Goal: Task Accomplishment & Management: Complete application form

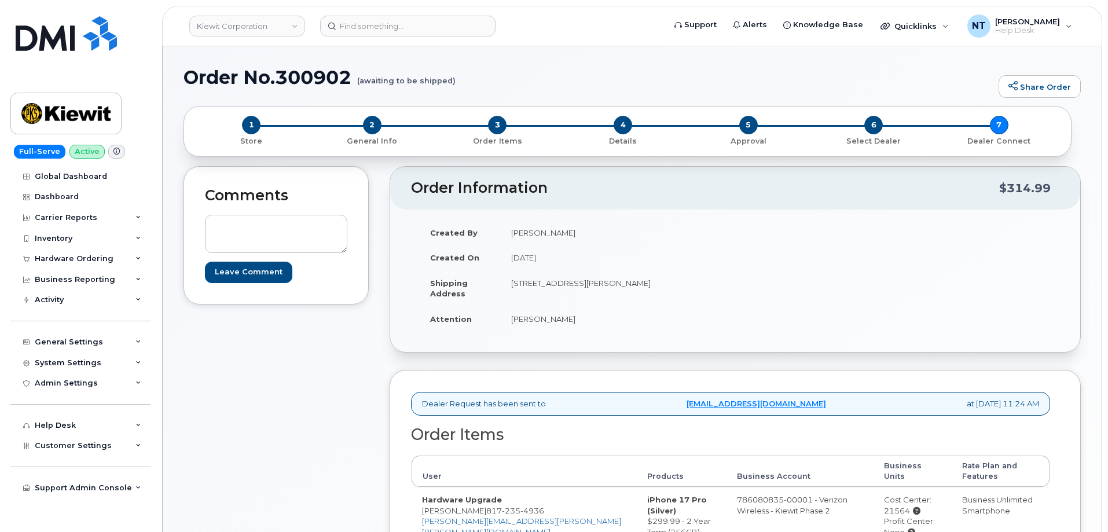
scroll to position [233, 0]
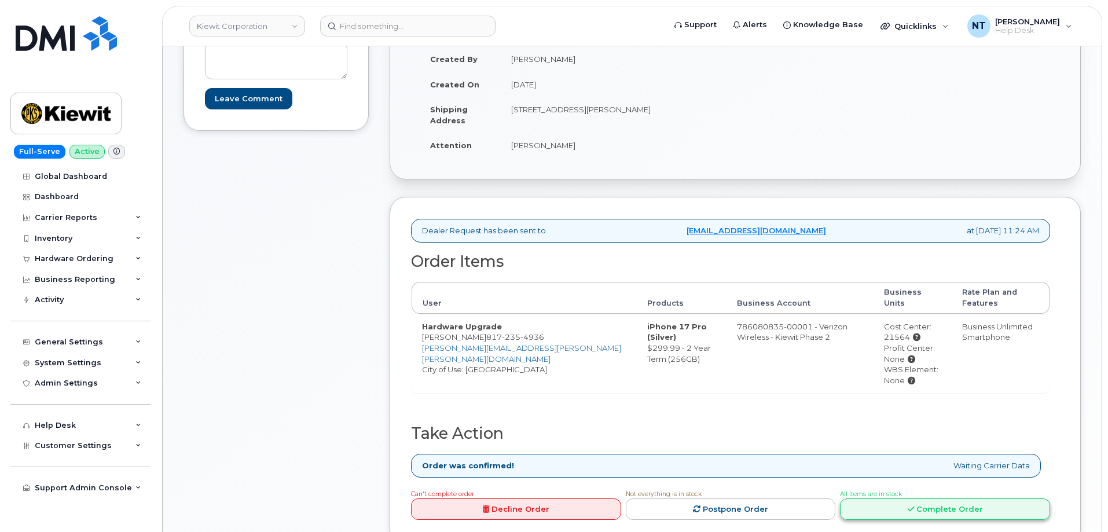
click at [1000, 498] on link "Complete Order" at bounding box center [945, 508] width 210 height 21
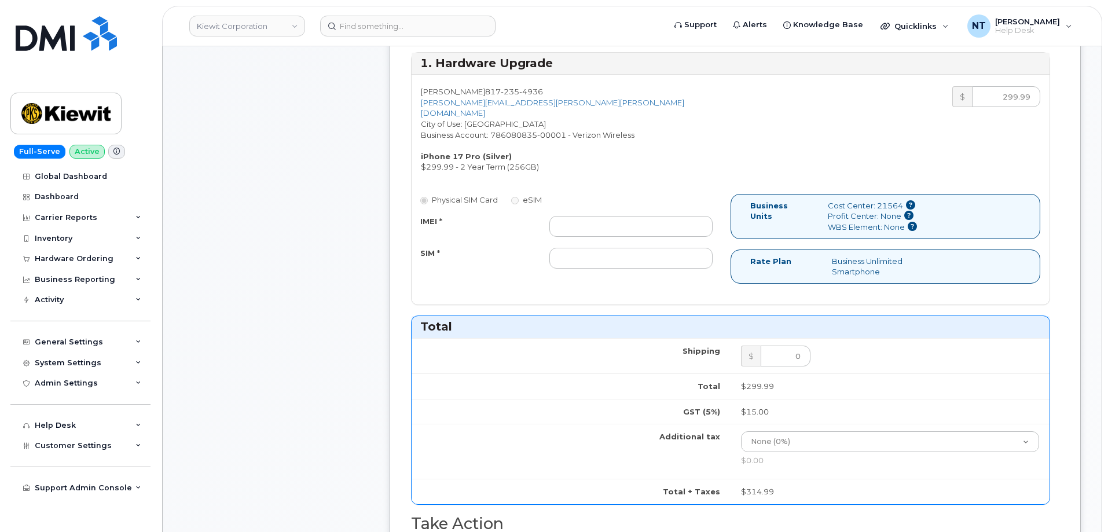
scroll to position [464, 0]
click at [588, 214] on input "IMEI *" at bounding box center [630, 224] width 163 height 21
paste input "352591612822124"
type input "352591612822124"
drag, startPoint x: 615, startPoint y: 243, endPoint x: 589, endPoint y: 243, distance: 26.0
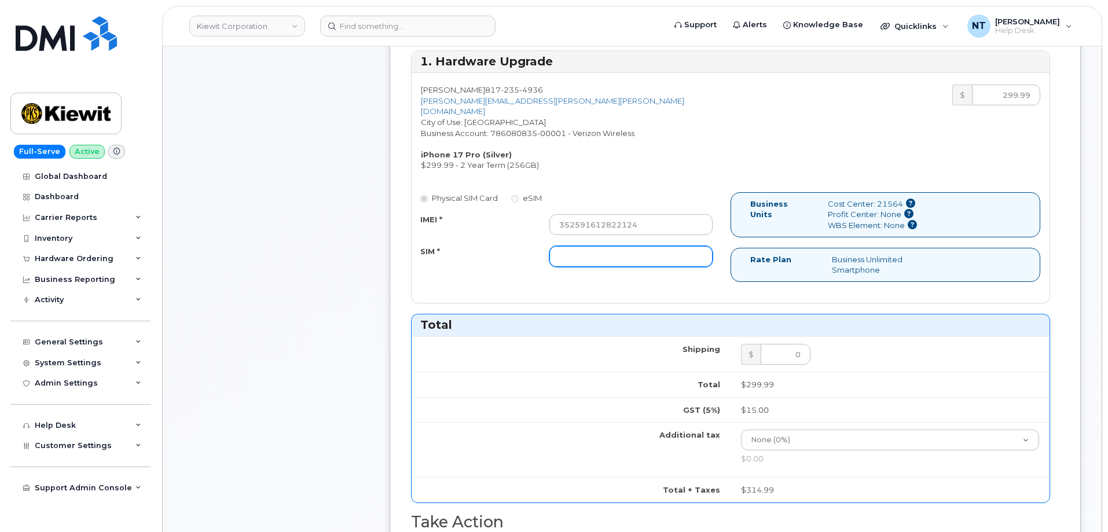
click at [615, 246] on input "SIM *" at bounding box center [630, 256] width 163 height 21
paste input "89049032020008885500231496264276"
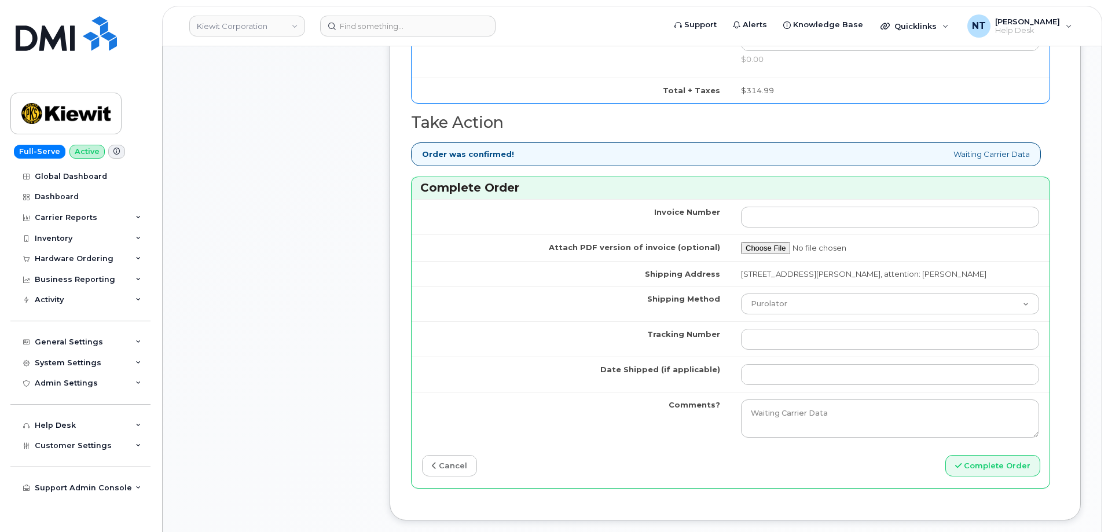
scroll to position [927, 0]
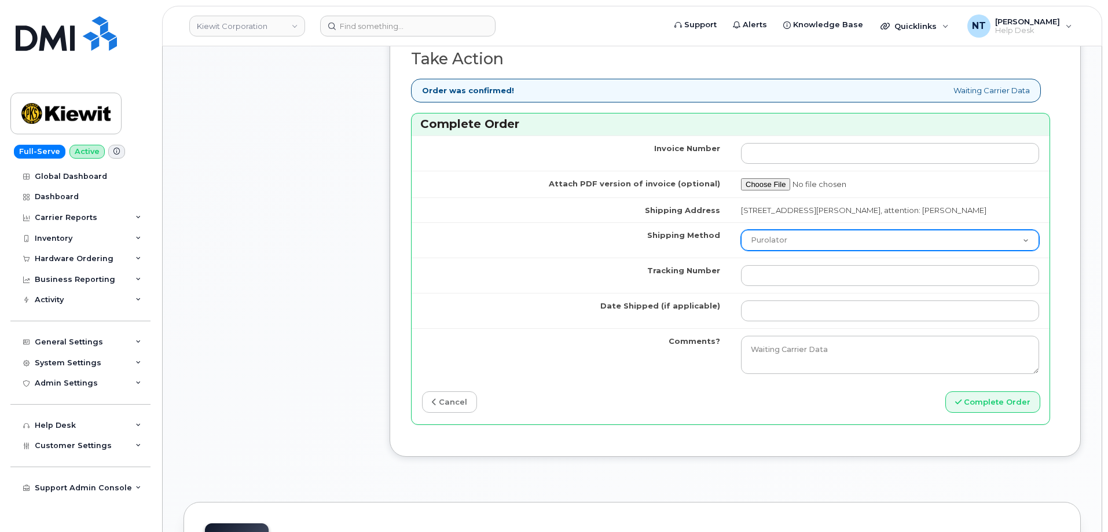
type input "89049032020008885500231496264276"
click at [786, 251] on select "Purolator UPS FedEx Canada Post Courier Other Drop Off Pick Up" at bounding box center [890, 240] width 298 height 21
select select "FedEx"
click at [741, 240] on select "Purolator UPS FedEx Canada Post Courier Other Drop Off Pick Up" at bounding box center [890, 240] width 298 height 21
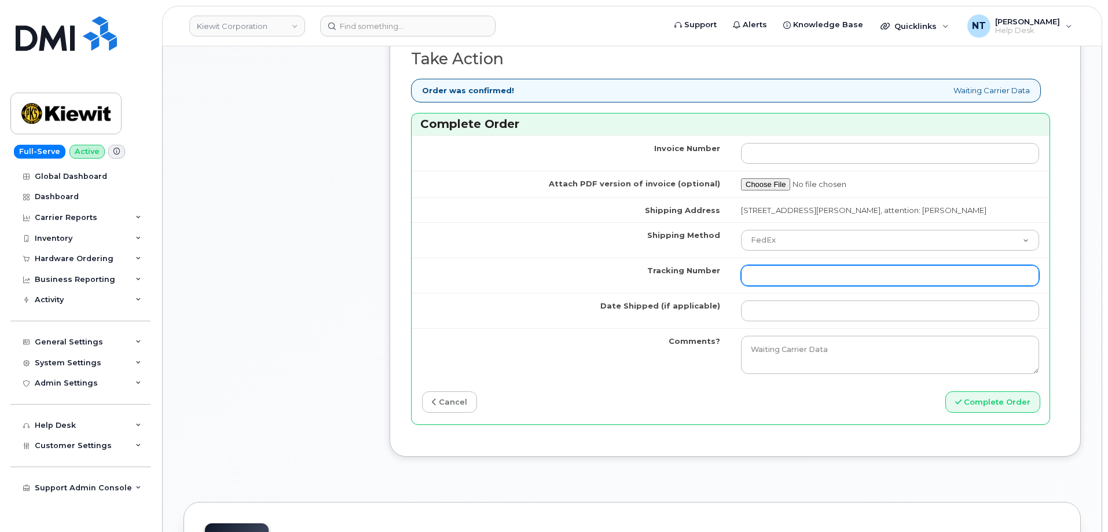
click at [805, 279] on input "Tracking Number" at bounding box center [890, 275] width 298 height 21
paste input "444401119502"
type input "444401119502"
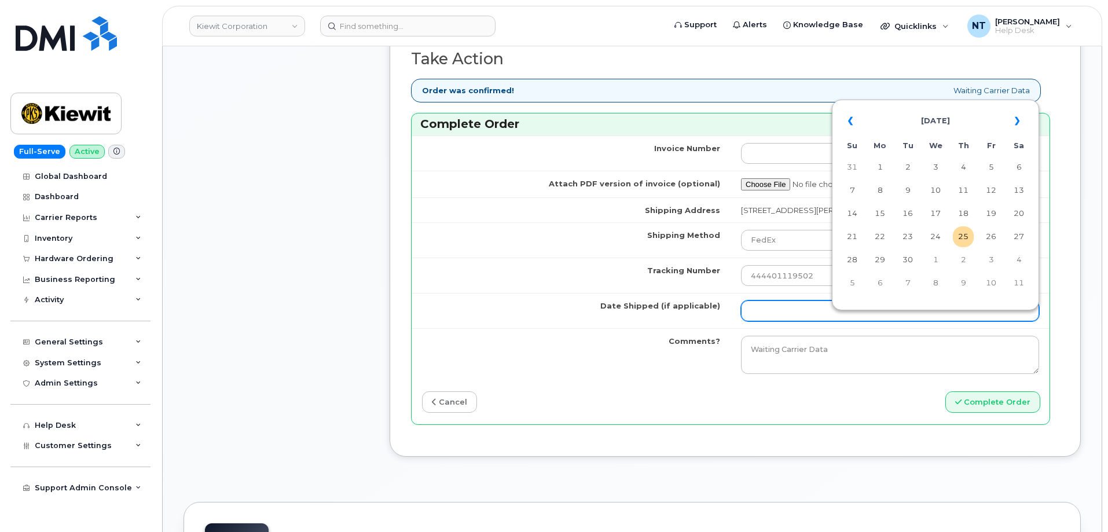
click at [811, 321] on input "Date Shipped (if applicable)" at bounding box center [890, 310] width 298 height 21
click at [968, 238] on td "25" at bounding box center [963, 236] width 21 height 21
type input "[DATE]"
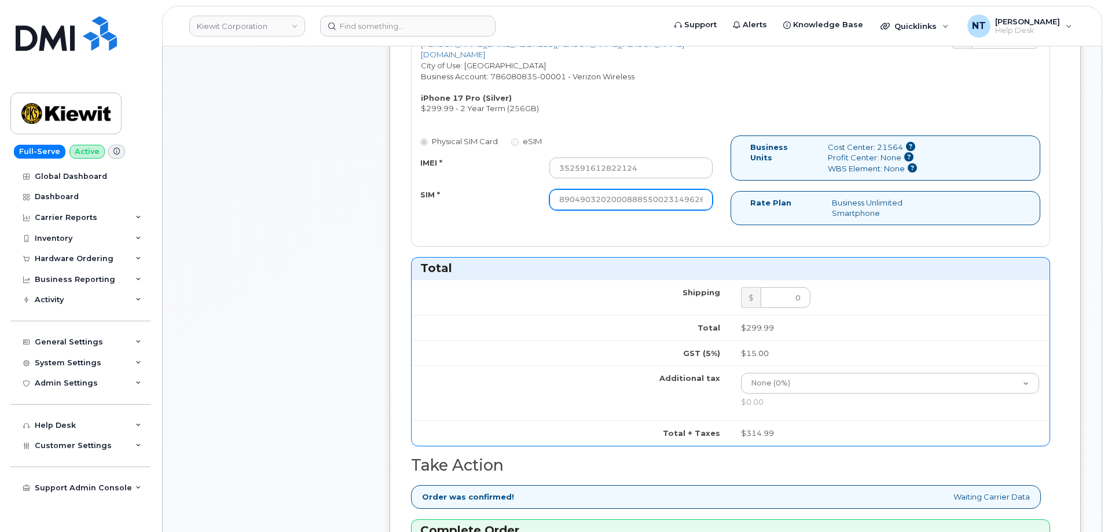
scroll to position [0, 23]
drag, startPoint x: 663, startPoint y: 190, endPoint x: 717, endPoint y: 190, distance: 54.4
click at [717, 190] on div "89049032020008885500231496264276" at bounding box center [631, 199] width 181 height 21
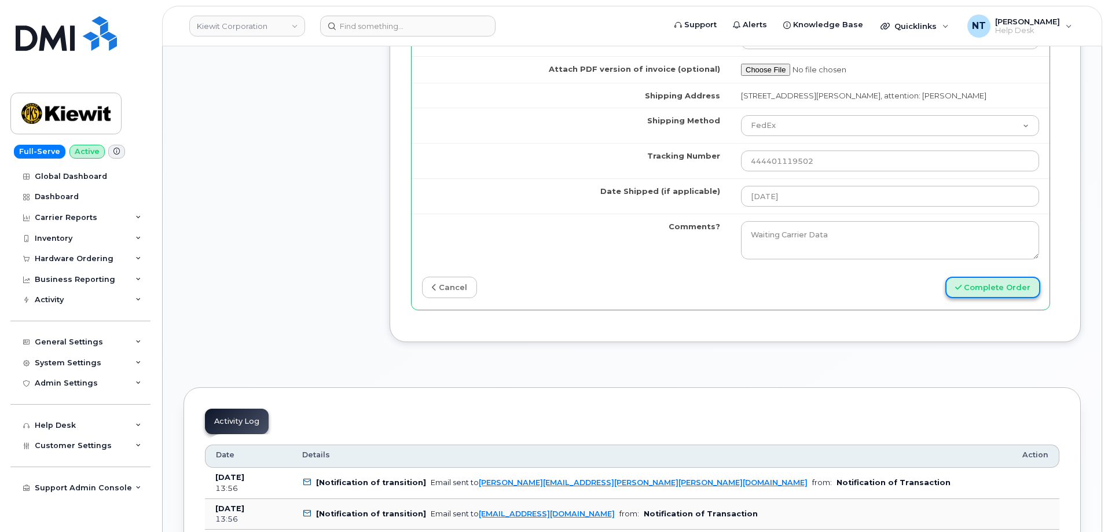
scroll to position [0, 0]
click at [971, 298] on button "Complete Order" at bounding box center [992, 287] width 95 height 21
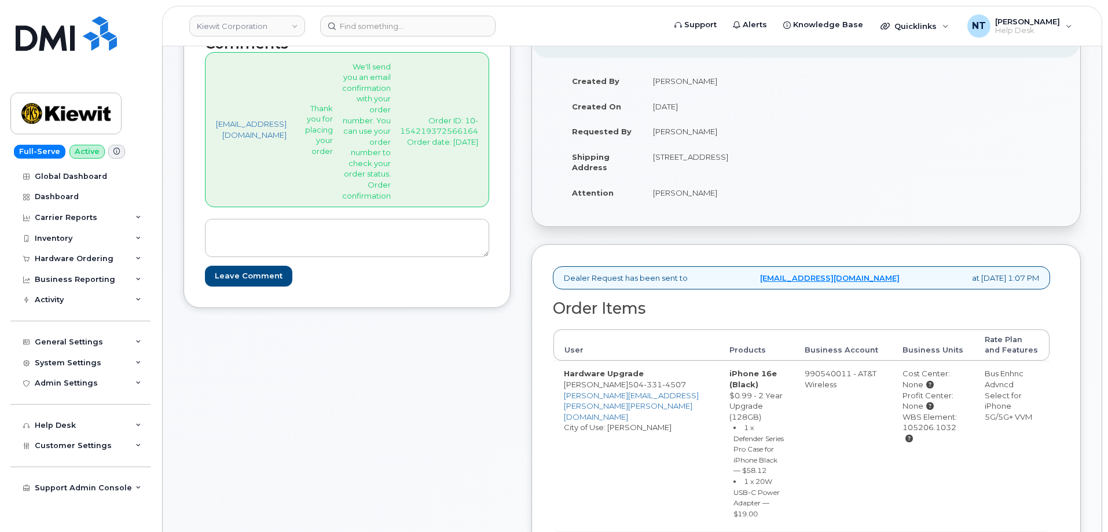
scroll to position [232, 0]
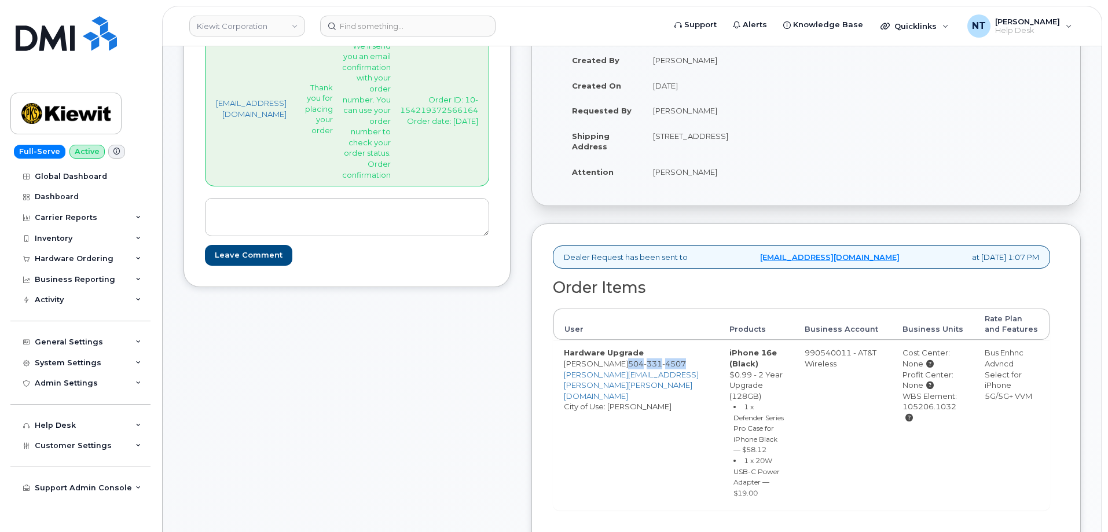
drag, startPoint x: 642, startPoint y: 365, endPoint x: 615, endPoint y: 373, distance: 28.0
click at [615, 373] on td "Hardware Upgrade CHAD BROCK 504 331 4507 CHAD.BROCK@KIEWIT.COM City of Use: Ken…" at bounding box center [636, 425] width 166 height 170
copy span "504 331 4507"
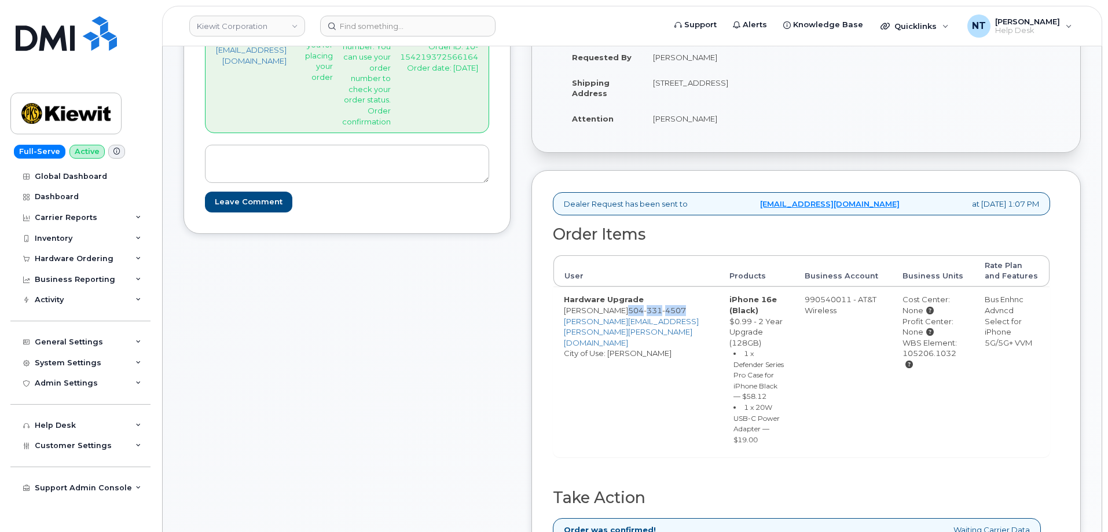
scroll to position [289, 0]
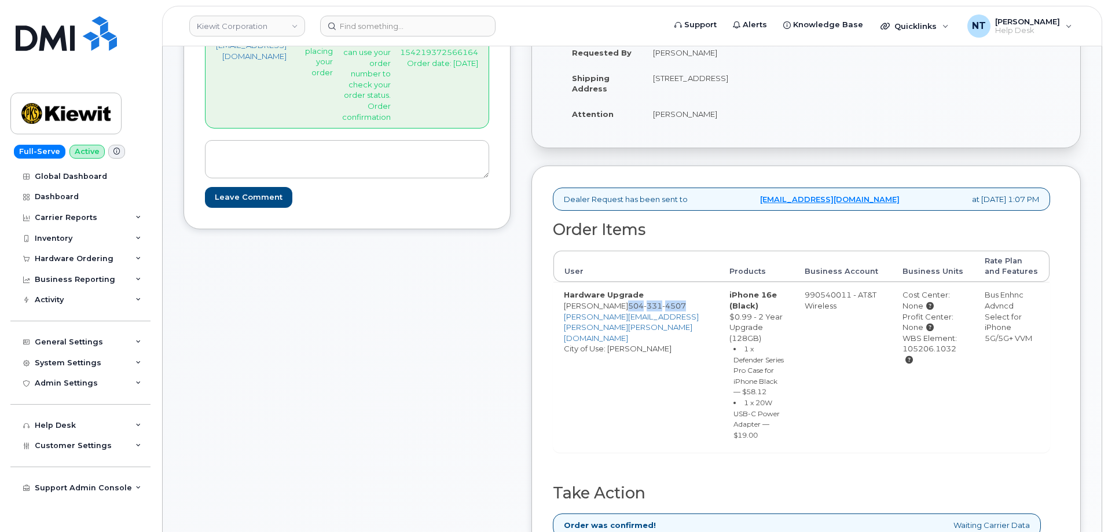
drag, startPoint x: 893, startPoint y: 348, endPoint x: 945, endPoint y: 351, distance: 52.2
click at [945, 351] on div "WBS Element: 105206.1032" at bounding box center [932, 349] width 61 height 32
copy div "105206.1032"
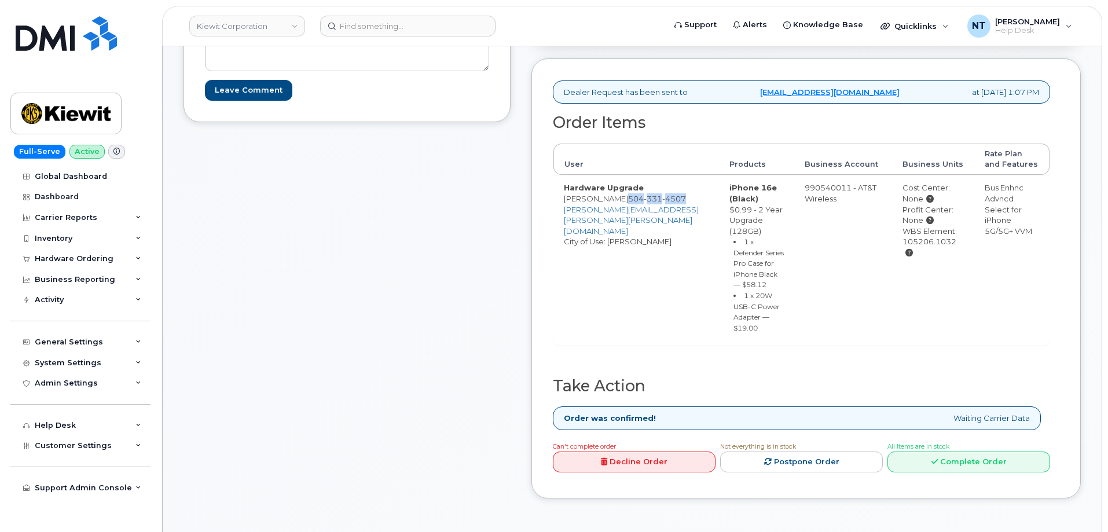
scroll to position [405, 0]
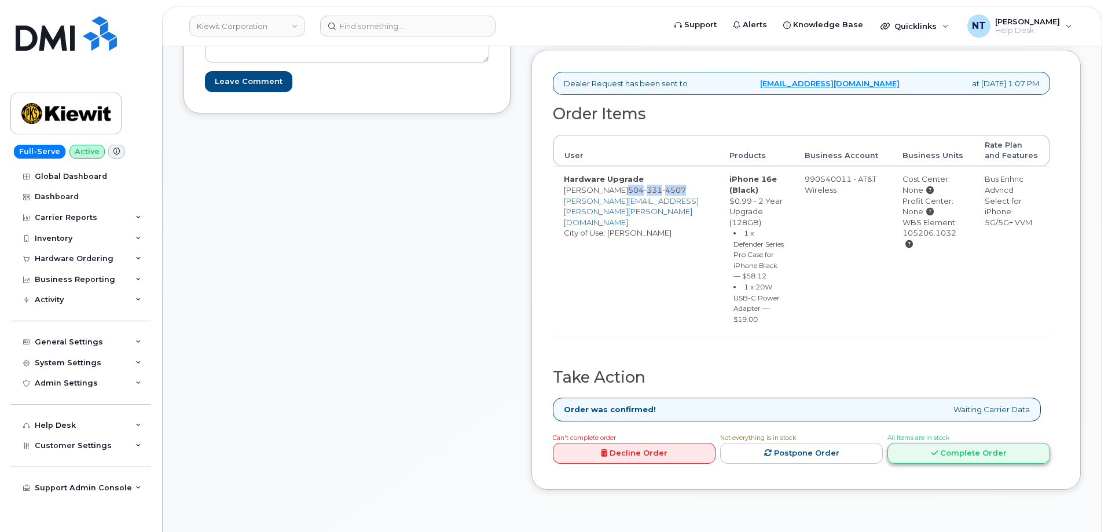
click at [971, 443] on link "Complete Order" at bounding box center [968, 453] width 163 height 21
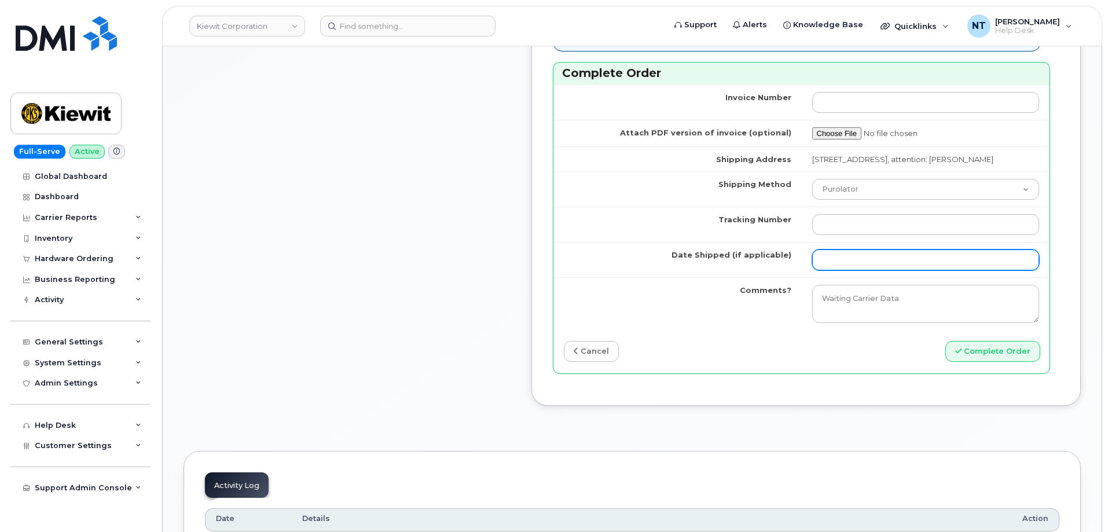
scroll to position [1100, 0]
click at [893, 236] on td at bounding box center [926, 223] width 248 height 35
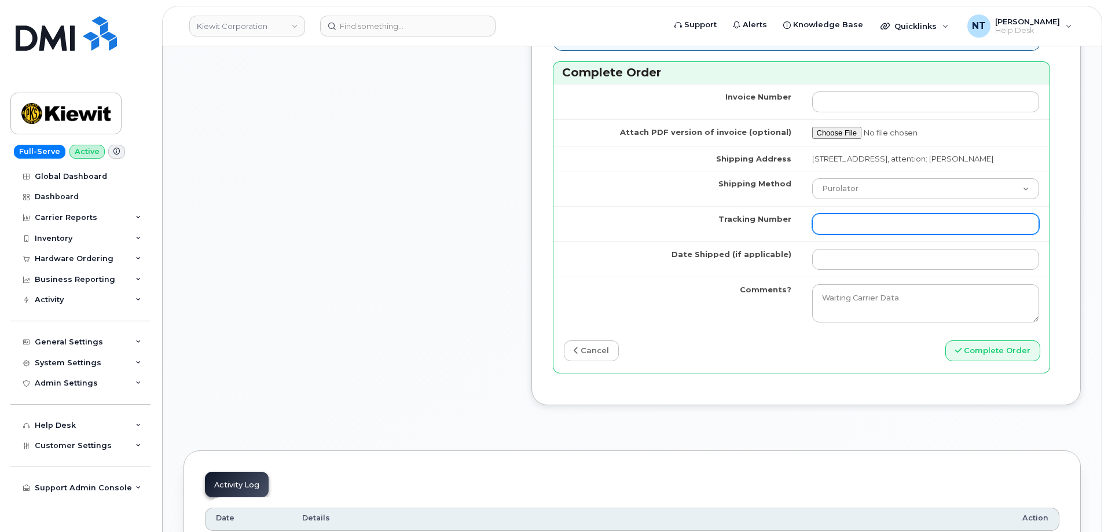
click at [892, 230] on input "Tracking Number" at bounding box center [925, 224] width 227 height 21
paste input "444401119524"
type input "444401119524"
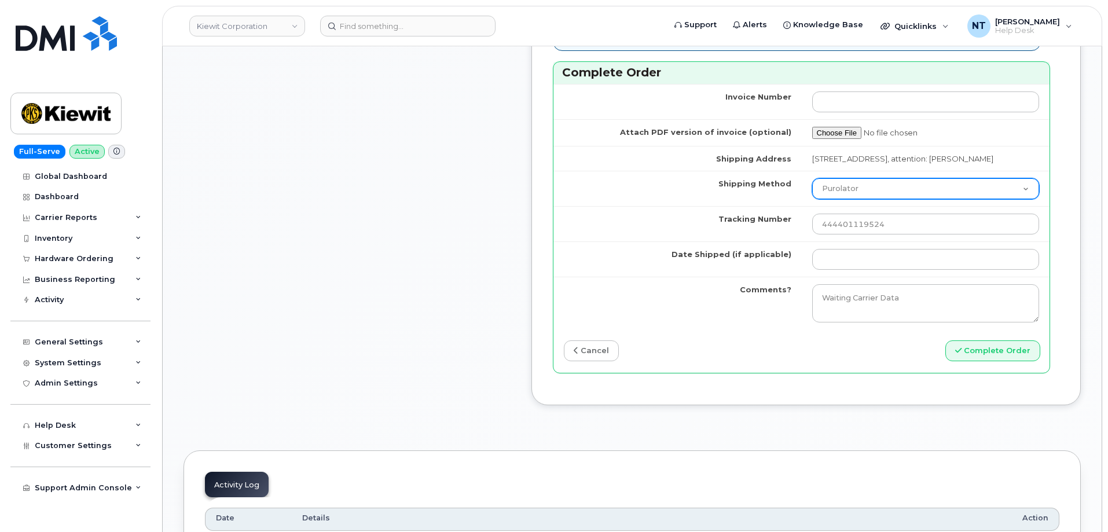
click at [878, 189] on select "Purolator UPS FedEx Canada Post Courier Other Drop Off Pick Up" at bounding box center [925, 188] width 227 height 21
select select "FedEx"
click at [822, 178] on select "Purolator UPS FedEx Canada Post Courier Other Drop Off Pick Up" at bounding box center [925, 188] width 227 height 21
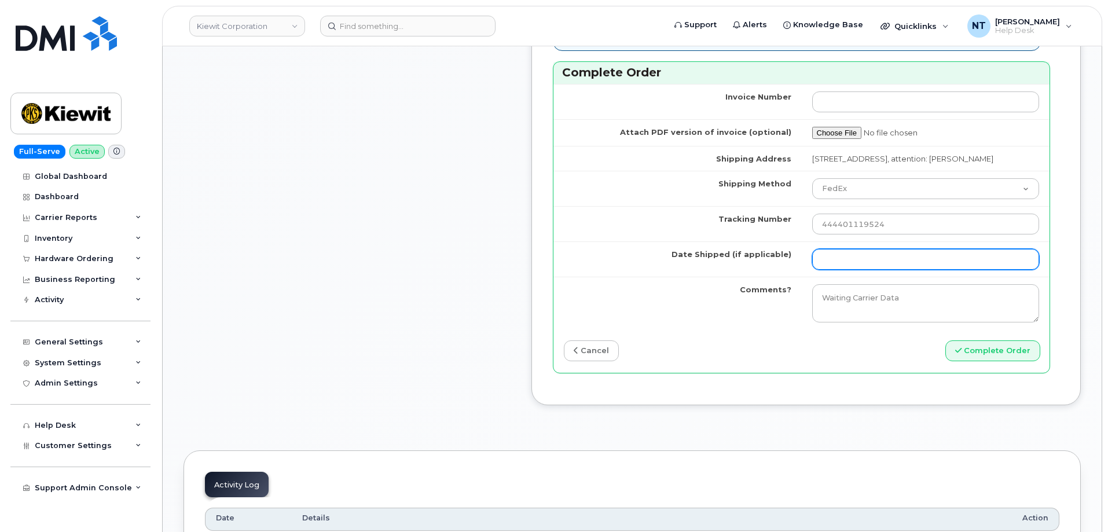
click at [869, 255] on input "Date Shipped (if applicable)" at bounding box center [925, 259] width 227 height 21
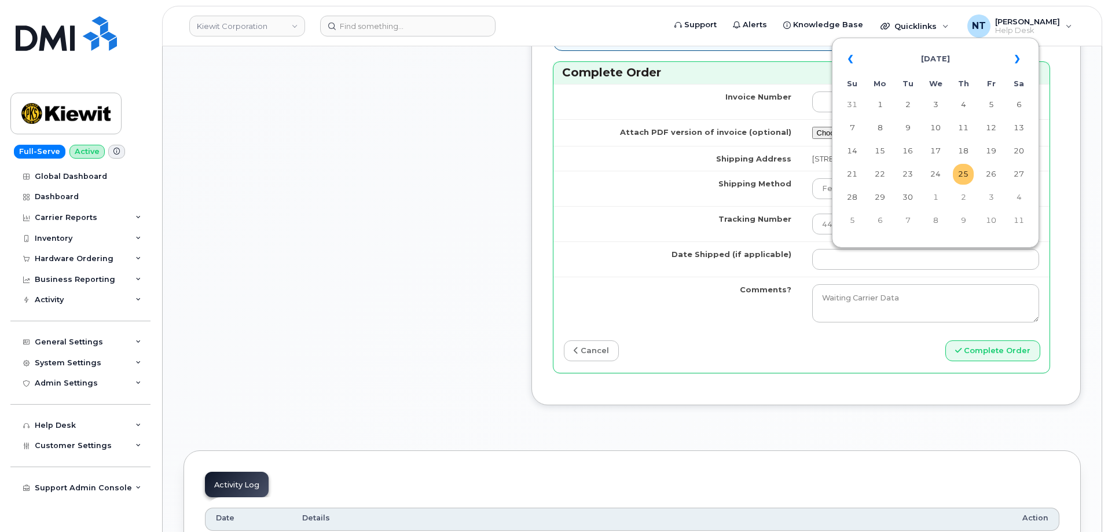
click at [960, 180] on td "25" at bounding box center [963, 174] width 21 height 21
type input "[DATE]"
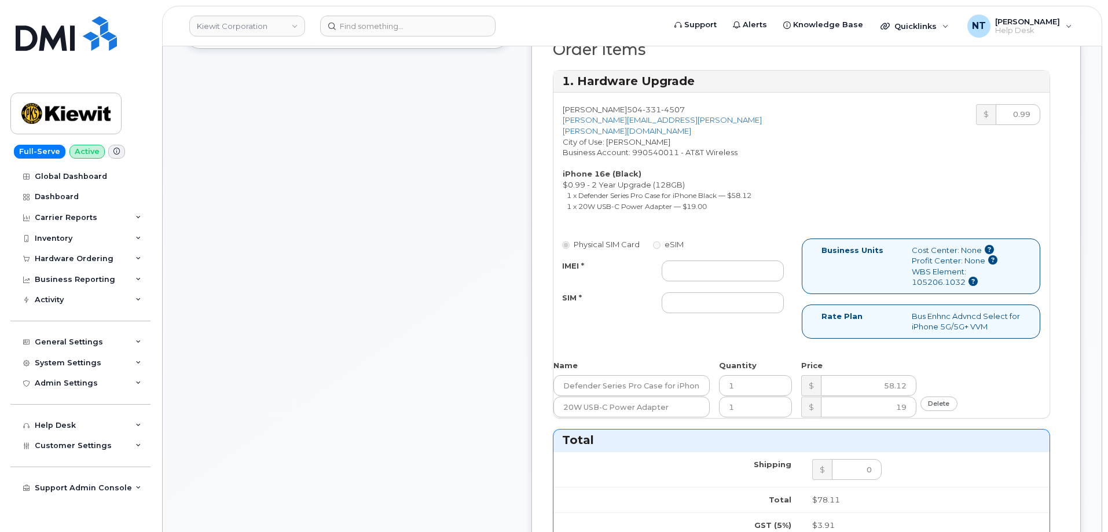
scroll to position [463, 0]
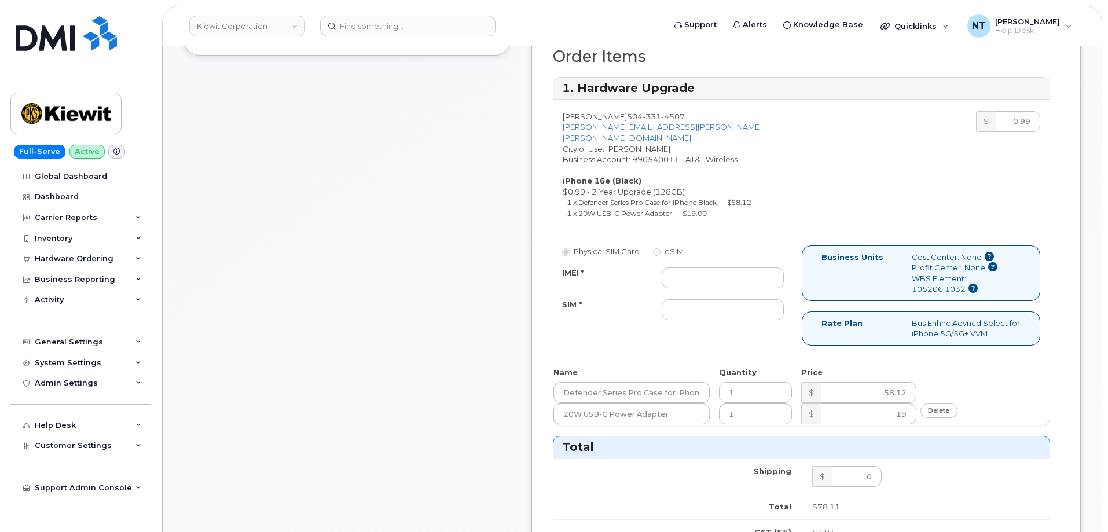
click at [718, 278] on div "IMEI * SIM *" at bounding box center [672, 293] width 239 height 53
click at [719, 272] on input "IMEI *" at bounding box center [723, 277] width 122 height 21
paste input "351379438541115"
type input "351379438541115"
click at [449, 269] on div "Comments jhelwagen@dminc.com Thank you for placing your order We'll send you an…" at bounding box center [346, 410] width 327 height 1297
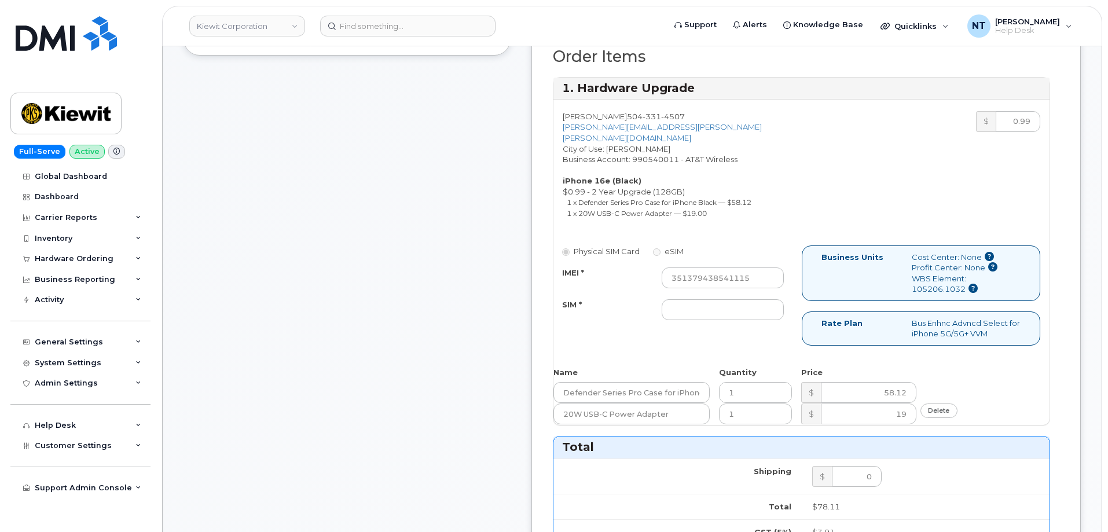
click at [741, 313] on div "Physical SIM Card eSIM IMEI * 351379438541115 SIM *" at bounding box center [677, 288] width 248 height 86
click at [740, 302] on input "SIM *" at bounding box center [723, 309] width 122 height 21
paste input "89043052010008889725002047576362"
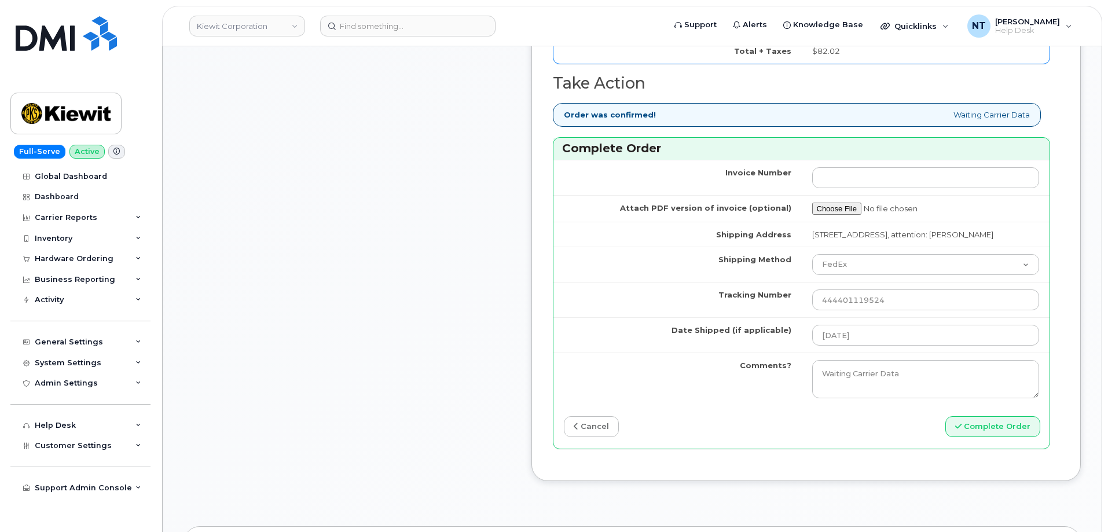
scroll to position [1042, 0]
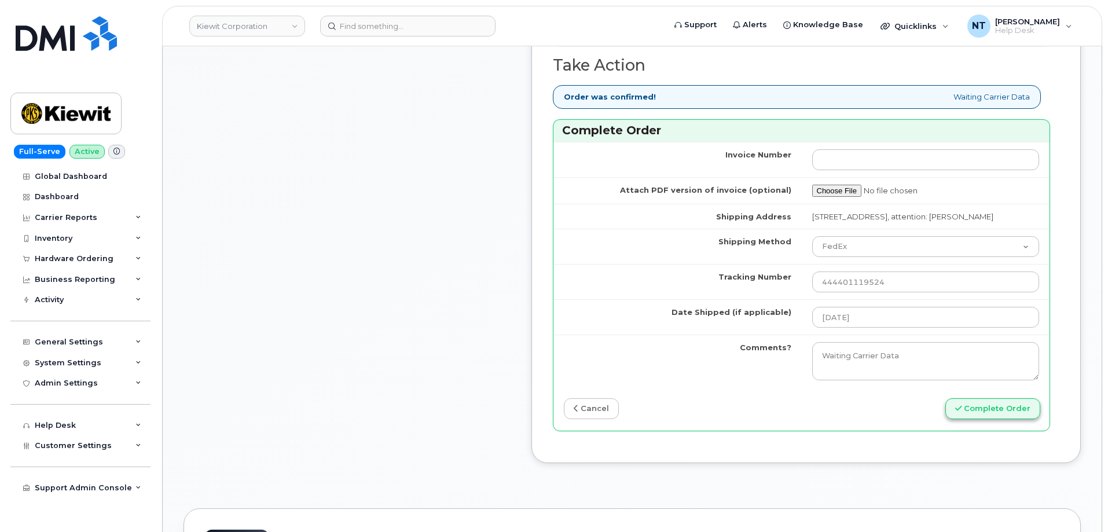
type input "89043052010008889725002047576362"
click at [972, 407] on button "Complete Order" at bounding box center [992, 408] width 95 height 21
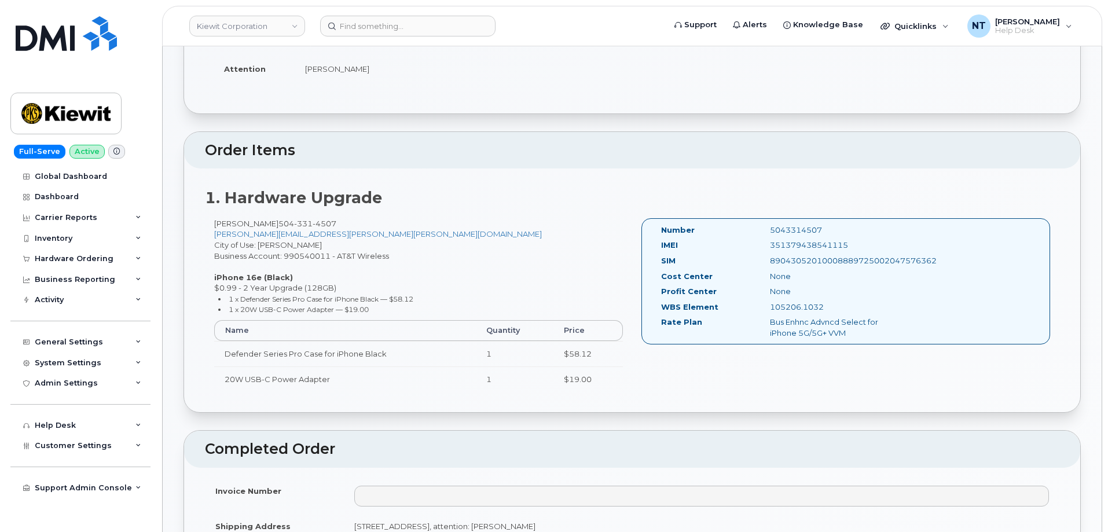
scroll to position [289, 0]
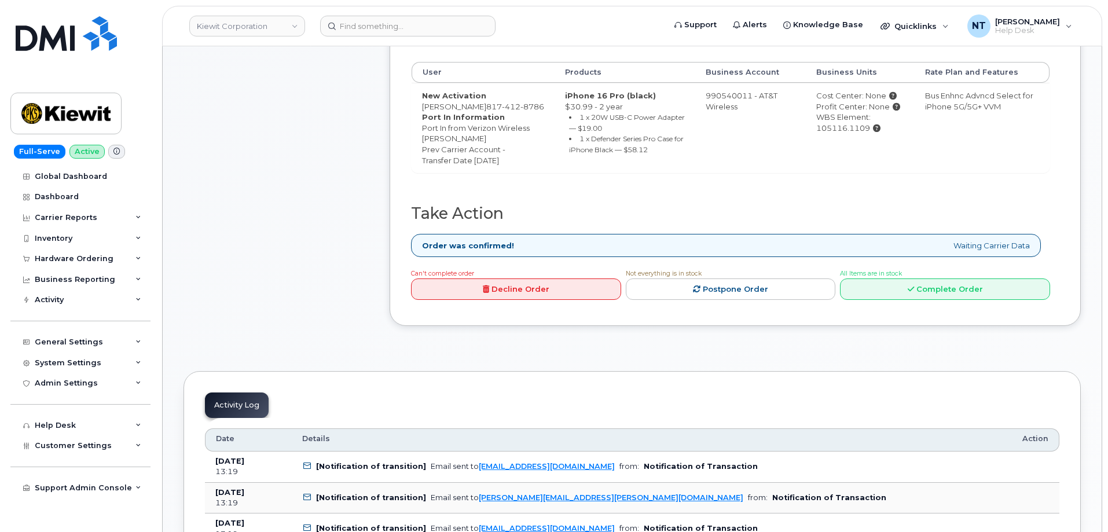
scroll to position [521, 0]
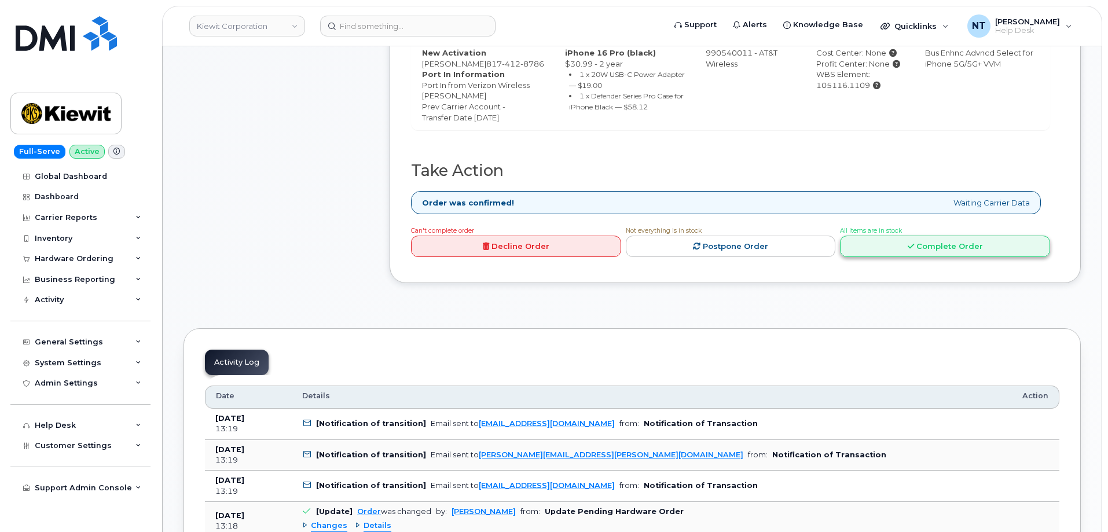
click at [965, 257] on link "Complete Order" at bounding box center [945, 246] width 210 height 21
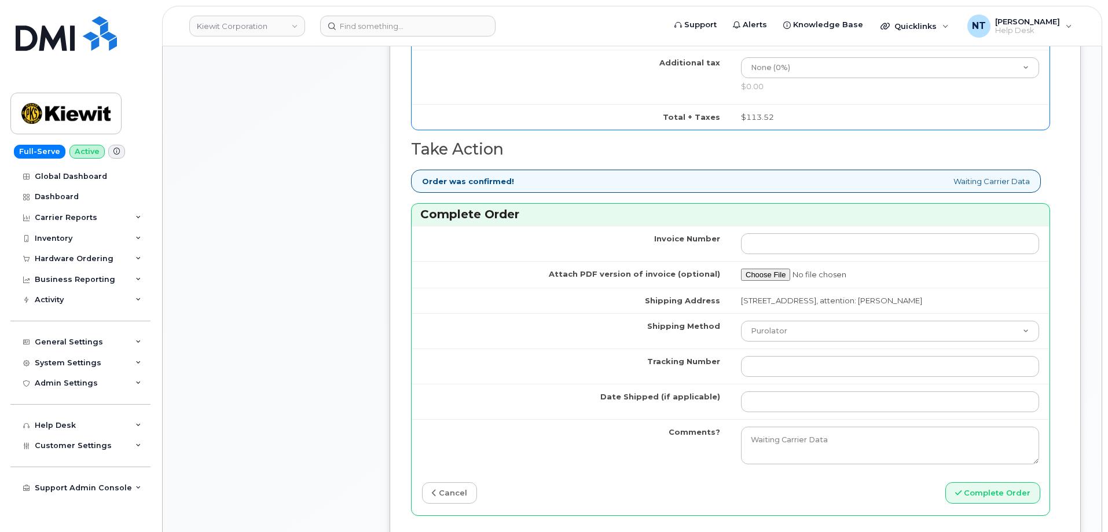
scroll to position [984, 0]
drag, startPoint x: 805, startPoint y: 383, endPoint x: 805, endPoint y: 366, distance: 16.2
click at [805, 376] on input "Tracking Number" at bounding box center [890, 365] width 298 height 21
paste input "444401119568"
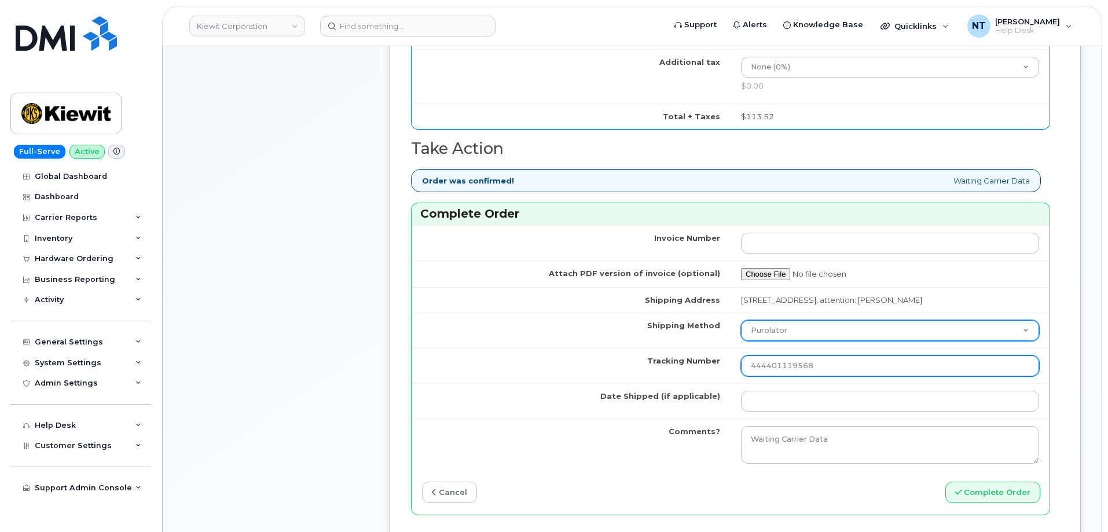
type input "444401119568"
drag, startPoint x: 791, startPoint y: 336, endPoint x: 791, endPoint y: 351, distance: 14.5
click at [791, 336] on select "Purolator UPS FedEx Canada Post Courier Other Drop Off Pick Up" at bounding box center [890, 330] width 298 height 21
select select "FedEx"
click at [741, 331] on select "Purolator UPS FedEx Canada Post Courier Other Drop Off Pick Up" at bounding box center [890, 330] width 298 height 21
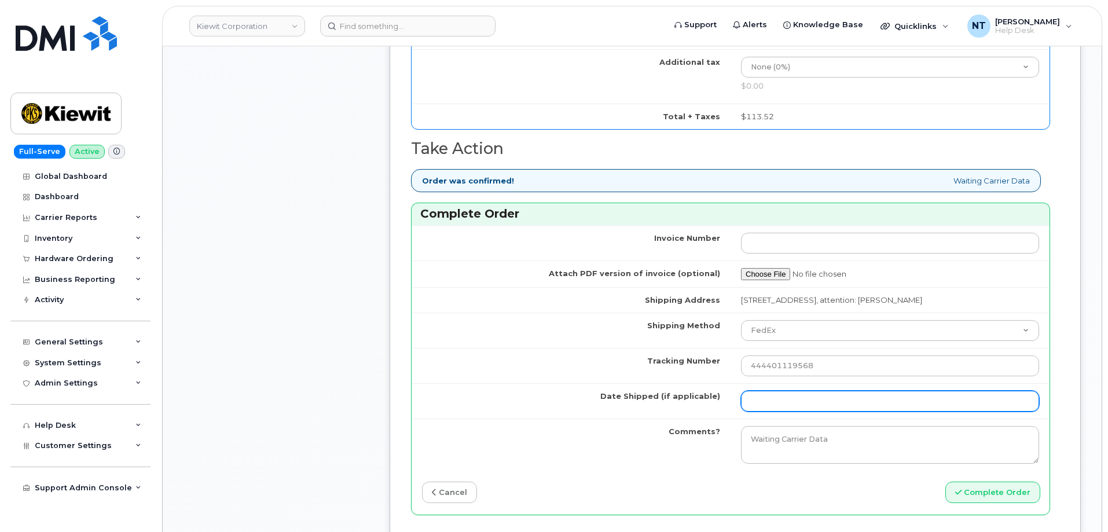
click at [779, 407] on input "Date Shipped (if applicable)" at bounding box center [890, 401] width 298 height 21
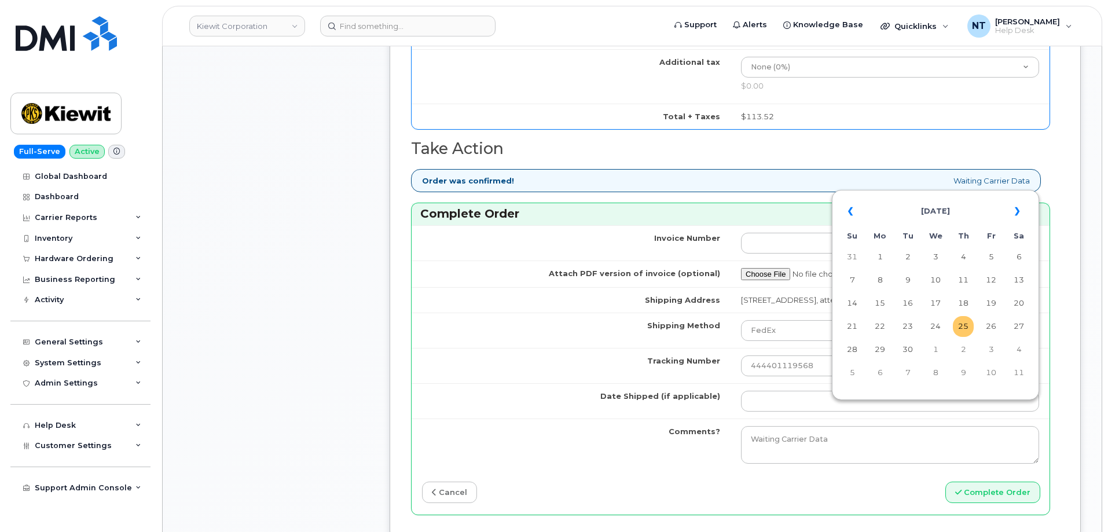
click at [965, 331] on td "25" at bounding box center [963, 326] width 21 height 21
type input "[DATE]"
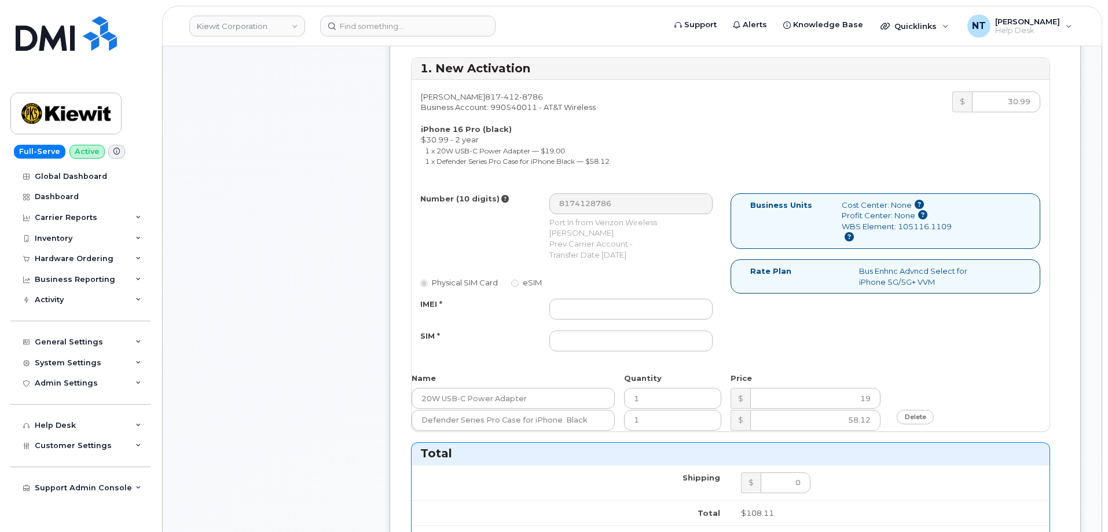
scroll to position [463, 0]
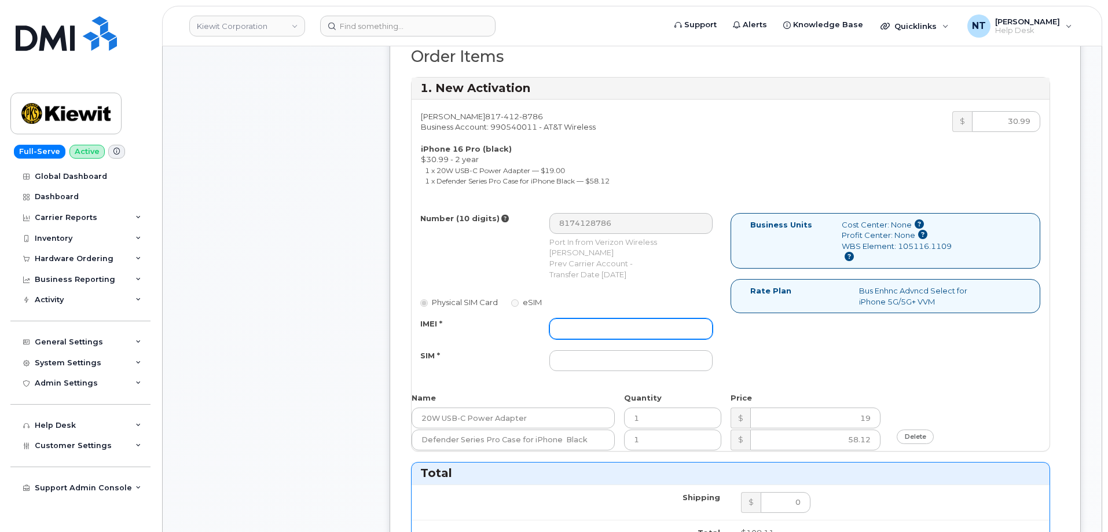
click at [638, 333] on input "IMEI *" at bounding box center [630, 328] width 163 height 21
paste input "355031538581048"
type input "355031538581048"
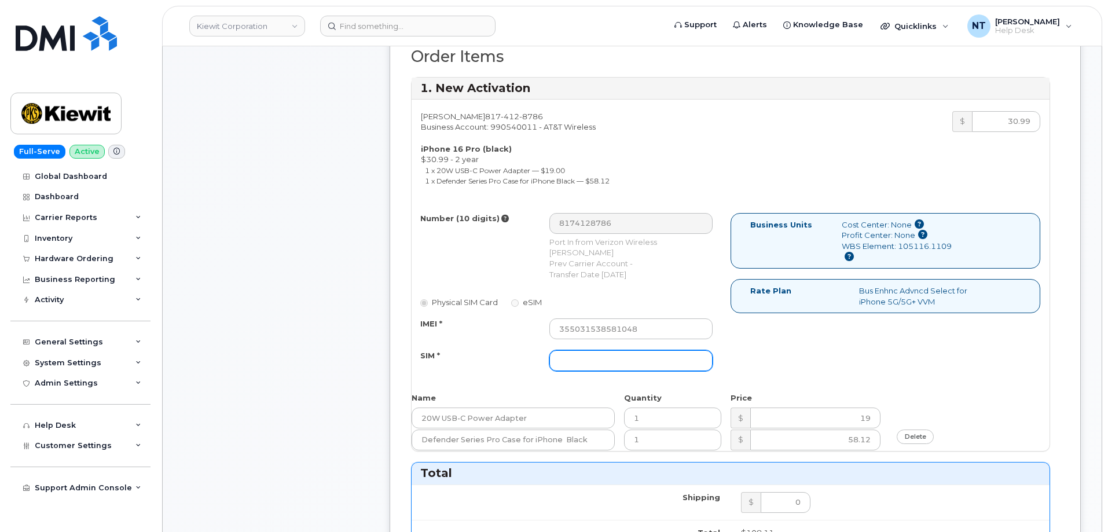
click at [603, 364] on input "SIM *" at bounding box center [630, 360] width 163 height 21
paste input "89049032007408885100218993714281"
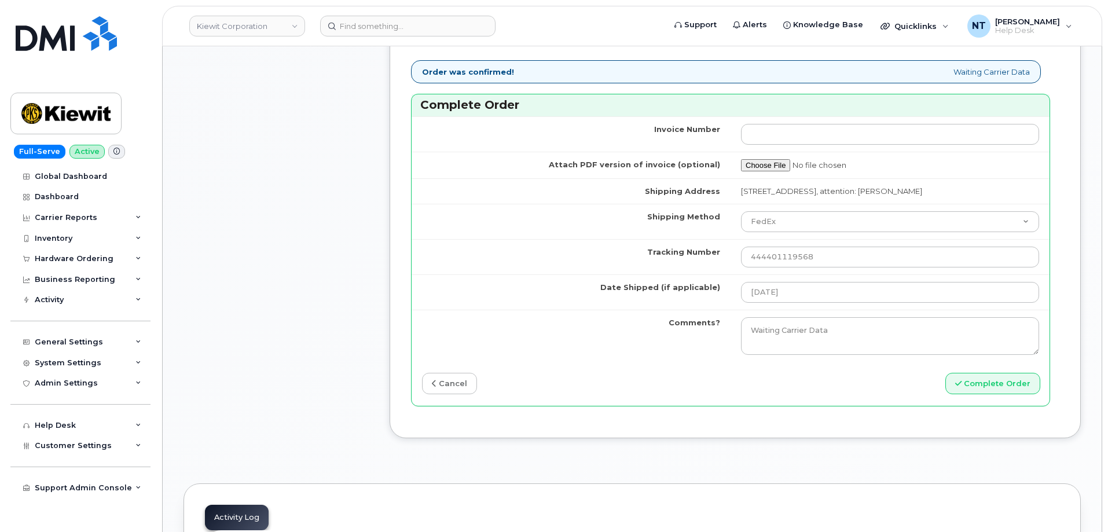
scroll to position [1100, 0]
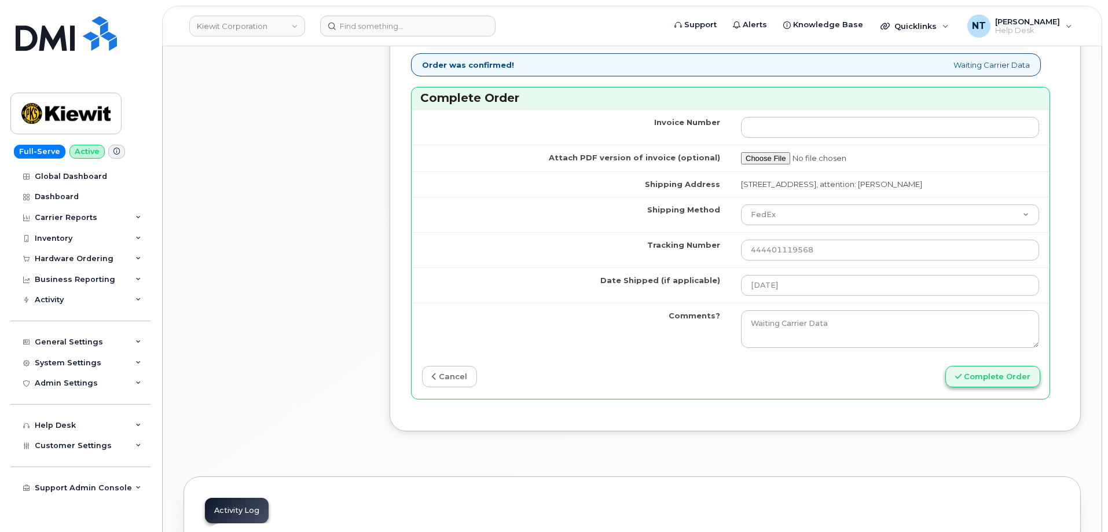
type input "89049032007408885100218993714281"
click at [978, 387] on button "Complete Order" at bounding box center [992, 376] width 95 height 21
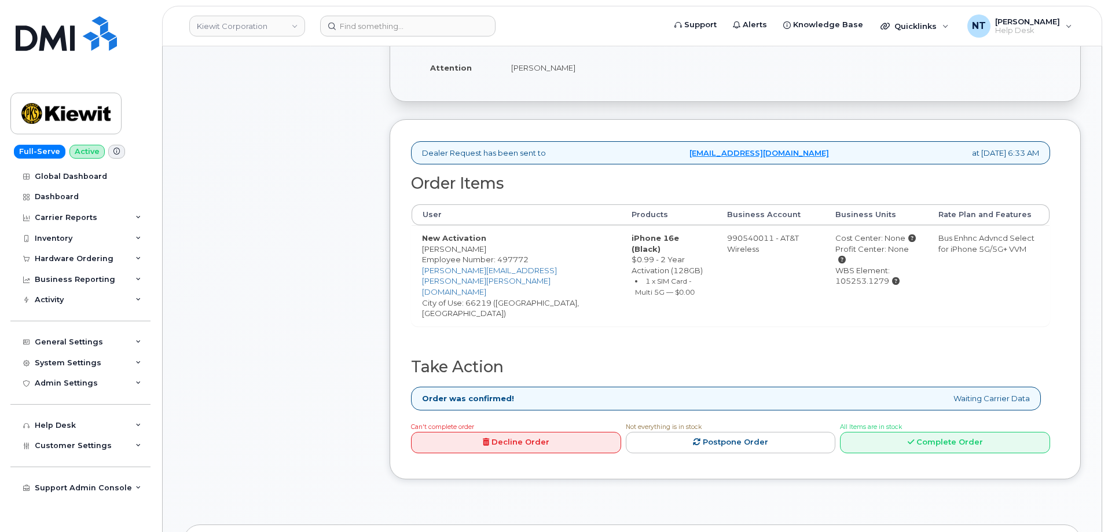
scroll to position [347, 0]
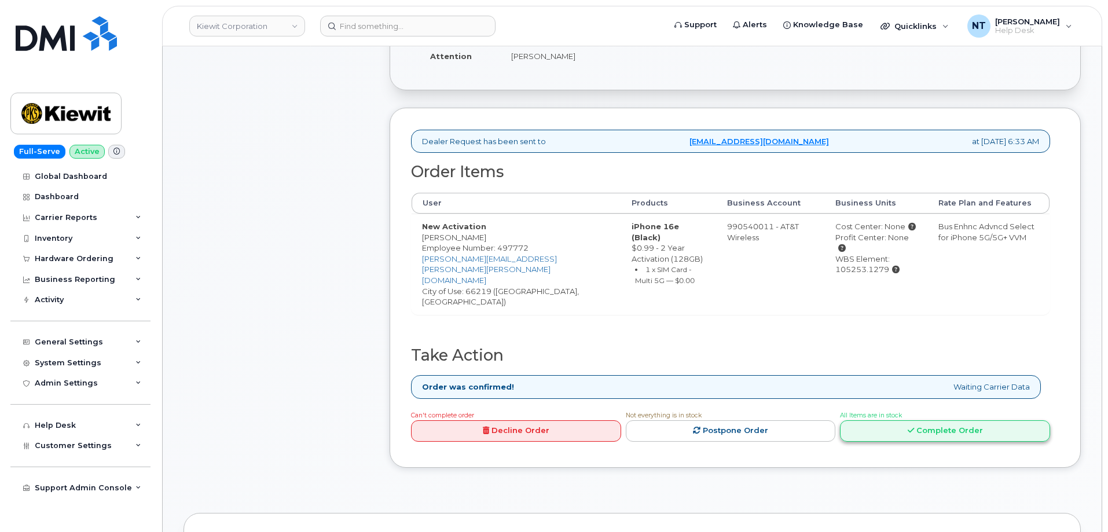
click at [893, 420] on link "Complete Order" at bounding box center [945, 430] width 210 height 21
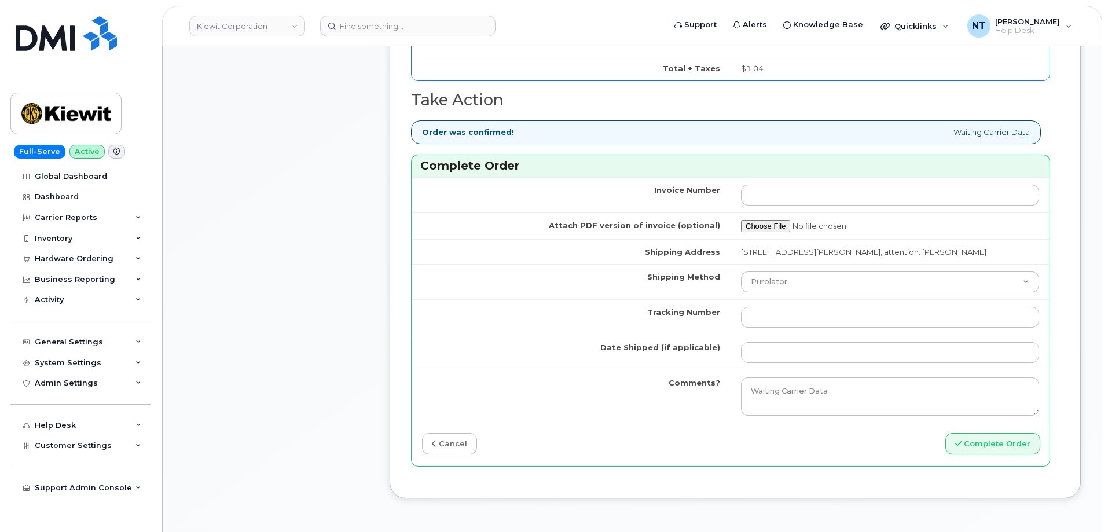
scroll to position [1042, 0]
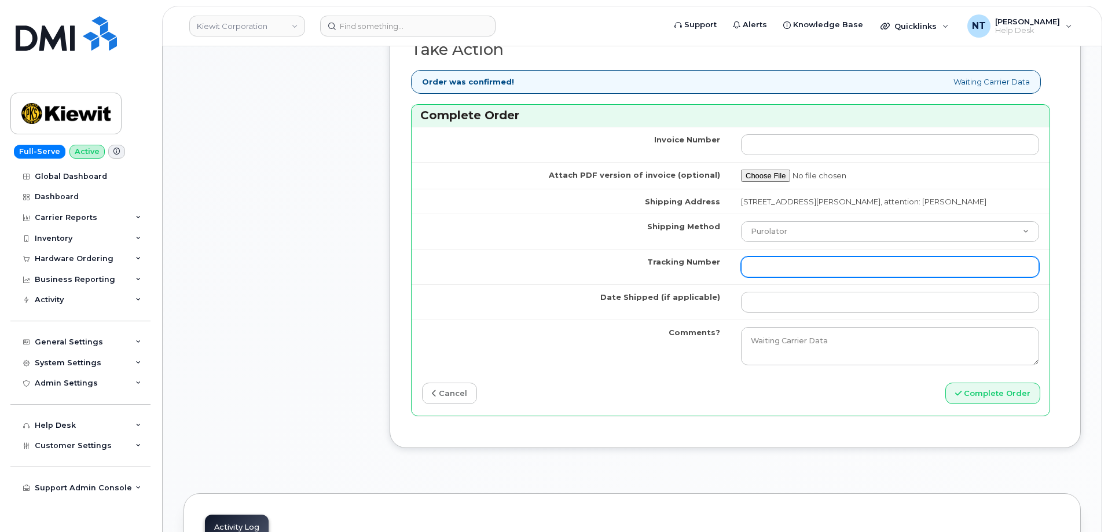
drag, startPoint x: 784, startPoint y: 265, endPoint x: 787, endPoint y: 258, distance: 7.3
click at [784, 265] on input "Tracking Number" at bounding box center [890, 266] width 298 height 21
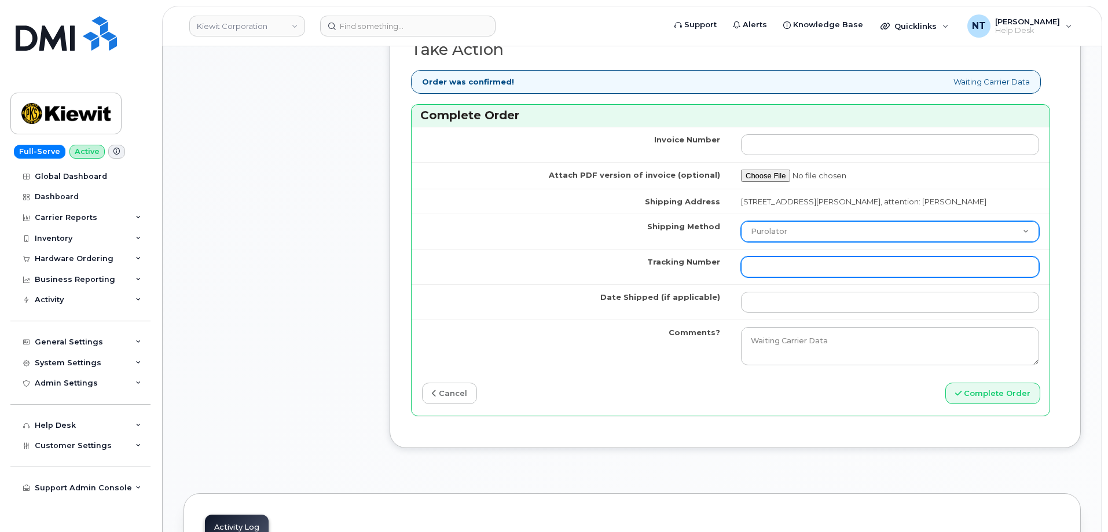
paste input "444401119580"
type input "444401119580"
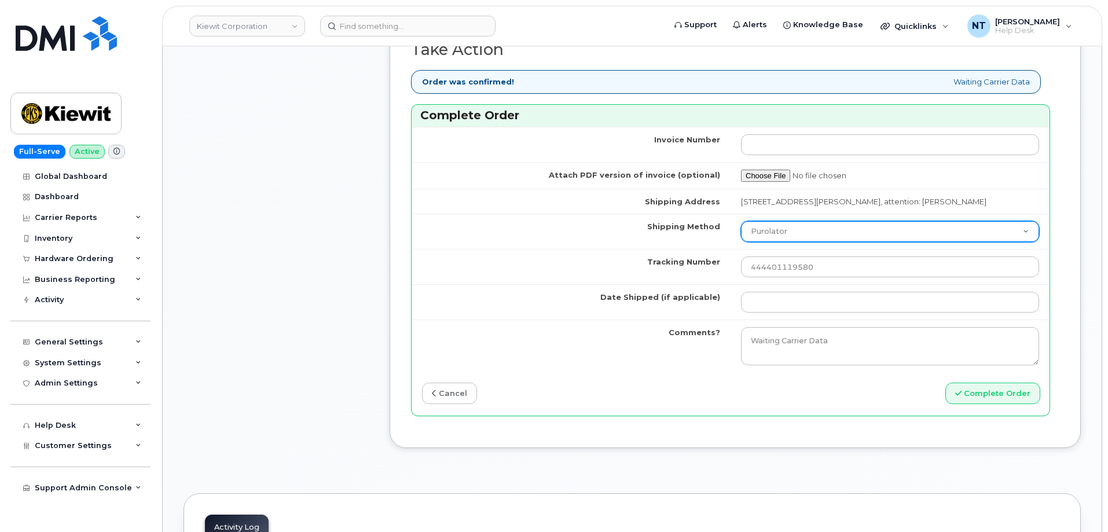
click at [787, 236] on select "Purolator UPS FedEx Canada Post Courier Other Drop Off Pick Up" at bounding box center [890, 231] width 298 height 21
select select "FedEx"
click at [741, 221] on select "Purolator UPS FedEx Canada Post Courier Other Drop Off Pick Up" at bounding box center [890, 231] width 298 height 21
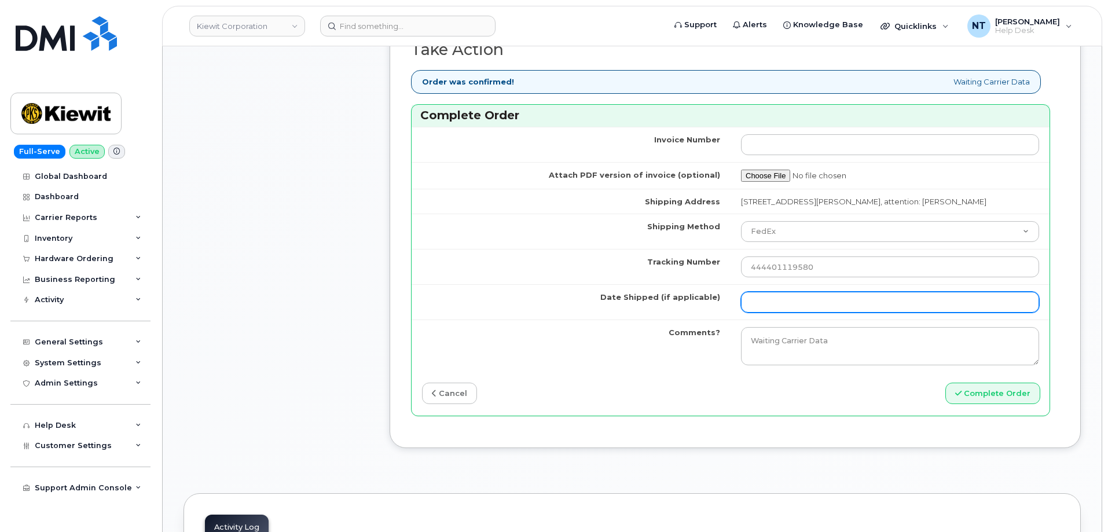
click at [779, 298] on input "Date Shipped (if applicable)" at bounding box center [890, 302] width 298 height 21
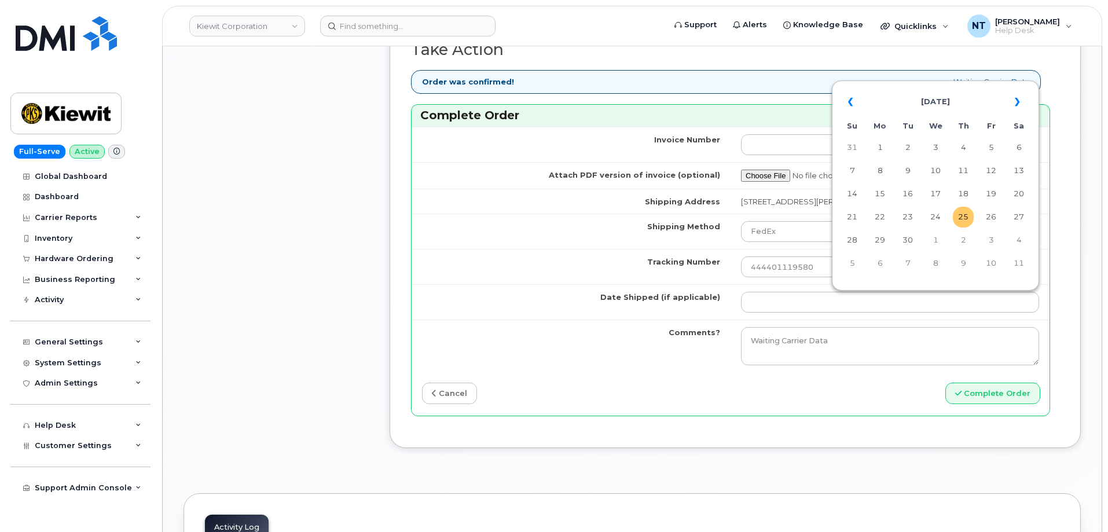
click at [964, 221] on td "25" at bounding box center [963, 217] width 21 height 21
type input "[DATE]"
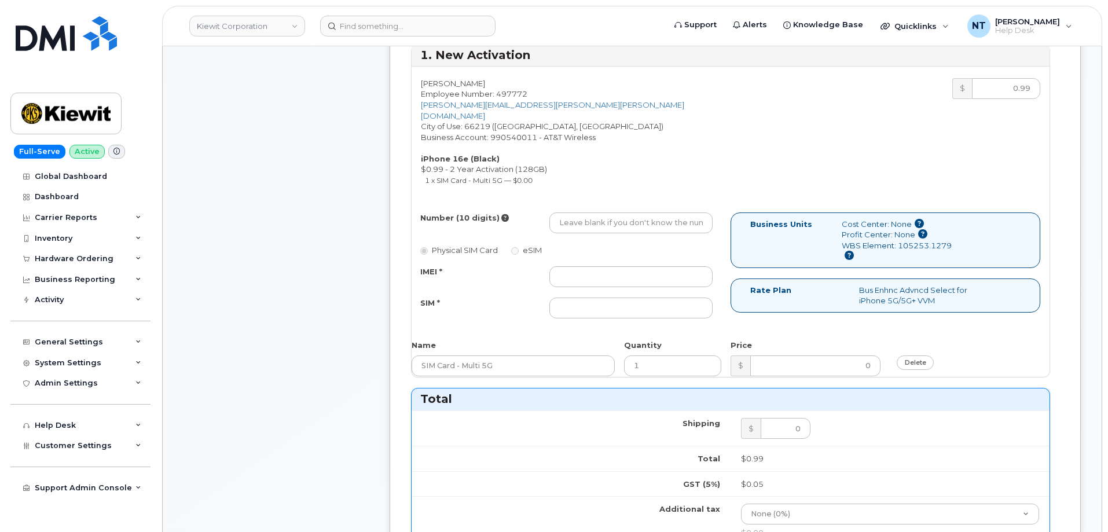
scroll to position [579, 0]
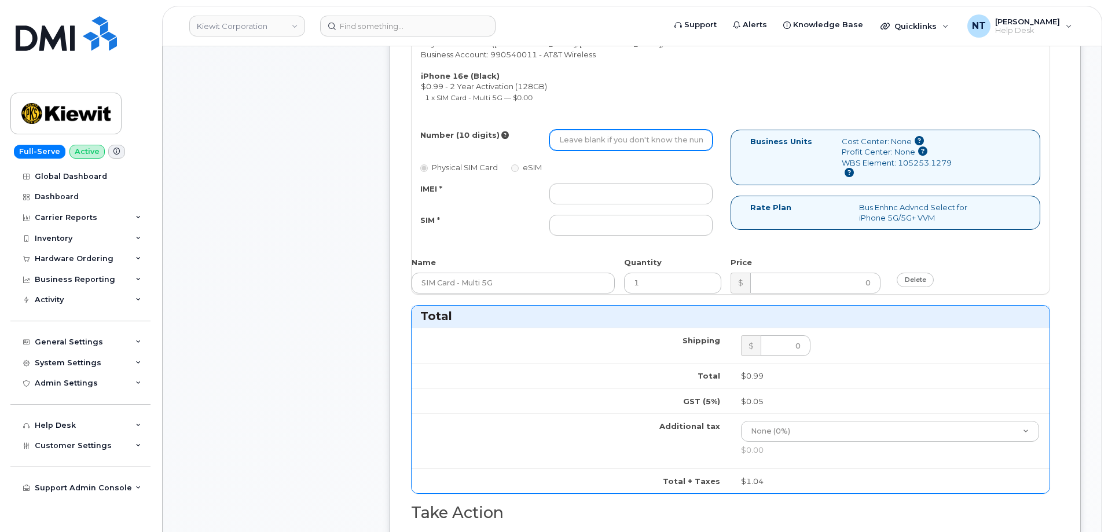
click at [597, 130] on input "Number (10 digits)" at bounding box center [630, 140] width 163 height 21
paste input "913-420-2216"
click at [596, 130] on input "913-420-2216" at bounding box center [630, 140] width 163 height 21
drag, startPoint x: 574, startPoint y: 131, endPoint x: 590, endPoint y: 131, distance: 15.6
click at [590, 131] on input "9134202216" at bounding box center [630, 140] width 163 height 21
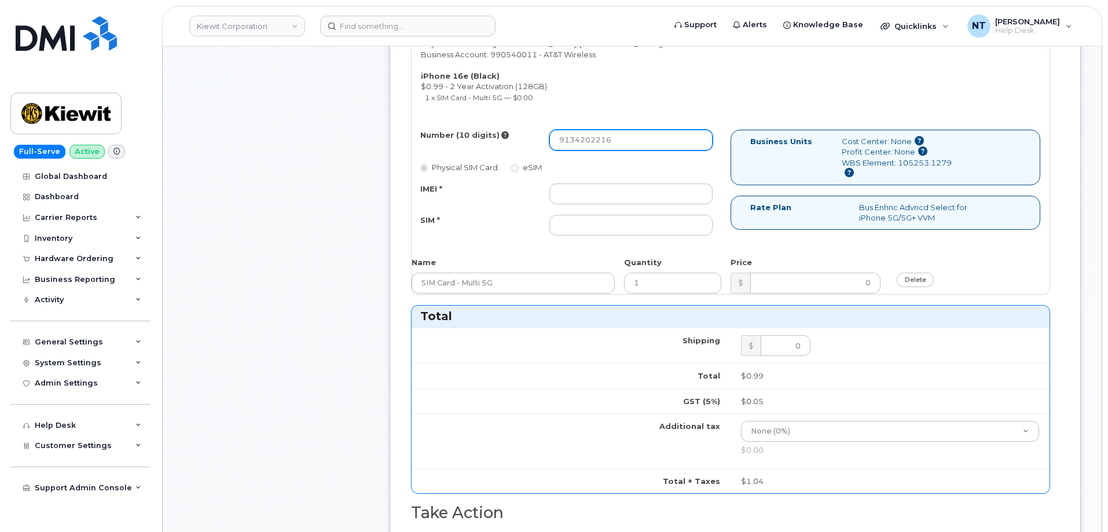
type input "9134202216"
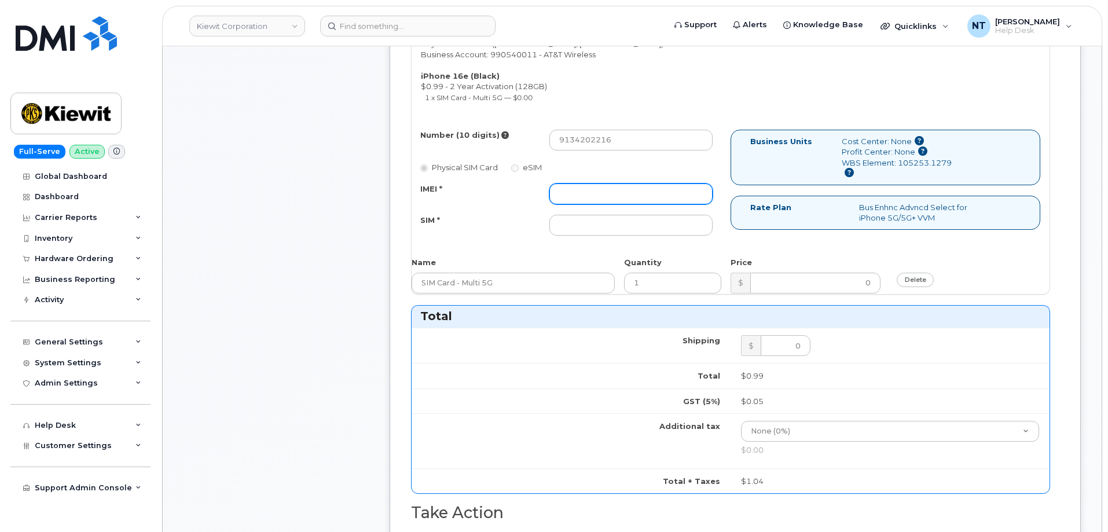
click at [600, 183] on input "IMEI *" at bounding box center [630, 193] width 163 height 21
paste input "354566761950304"
type input "354566761950304"
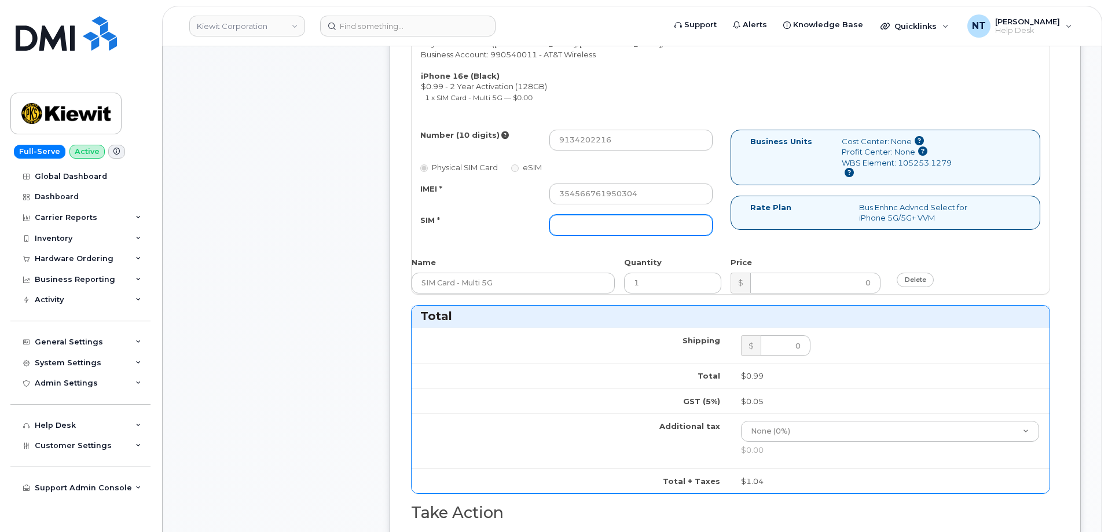
click at [601, 219] on input "SIM *" at bounding box center [630, 225] width 163 height 21
paste input "89043052010008889724031616802369"
type input "89043052010008889724031616802369"
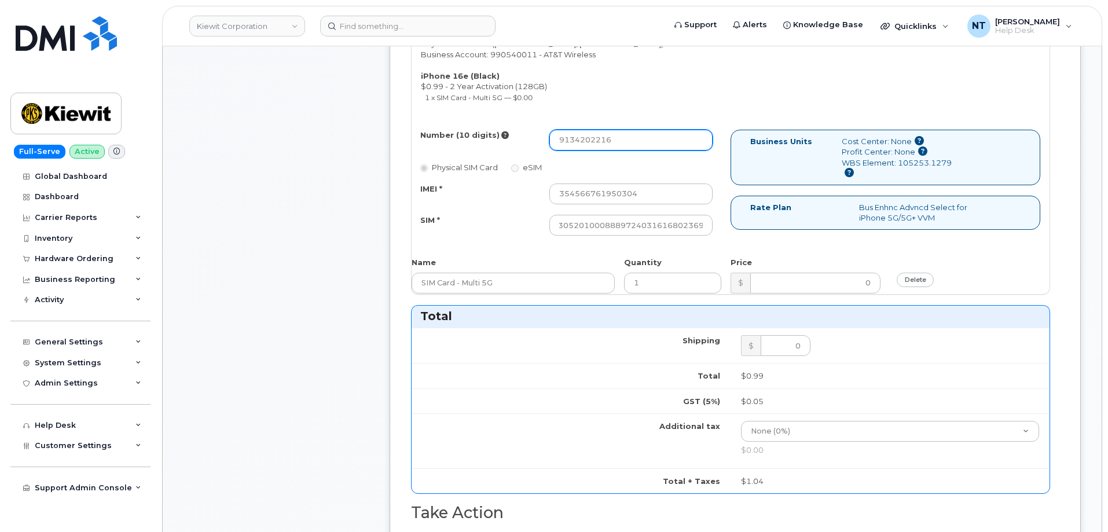
scroll to position [0, 0]
drag, startPoint x: 576, startPoint y: 134, endPoint x: 590, endPoint y: 134, distance: 13.9
click at [590, 134] on input "9134202216" at bounding box center [630, 140] width 163 height 21
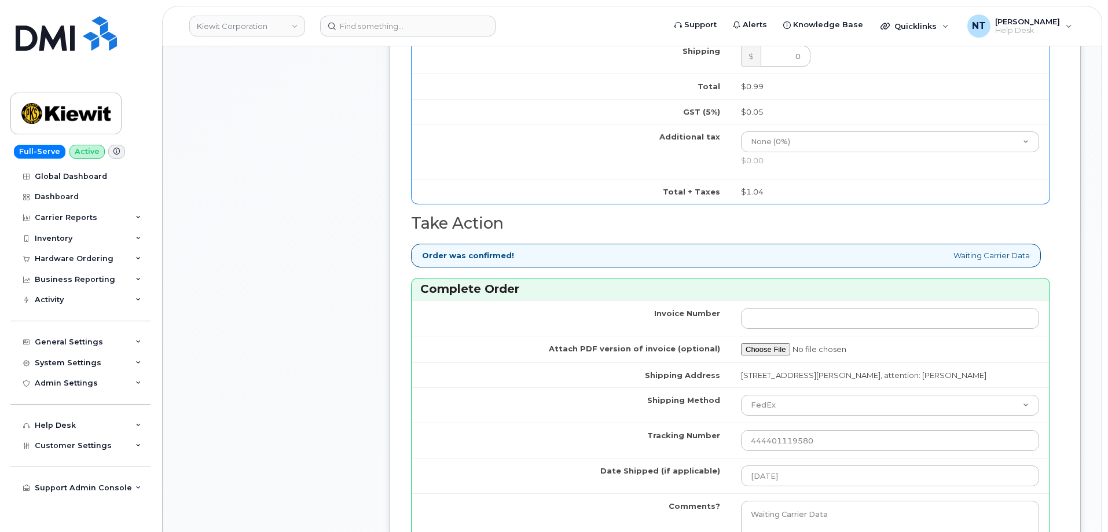
scroll to position [1042, 0]
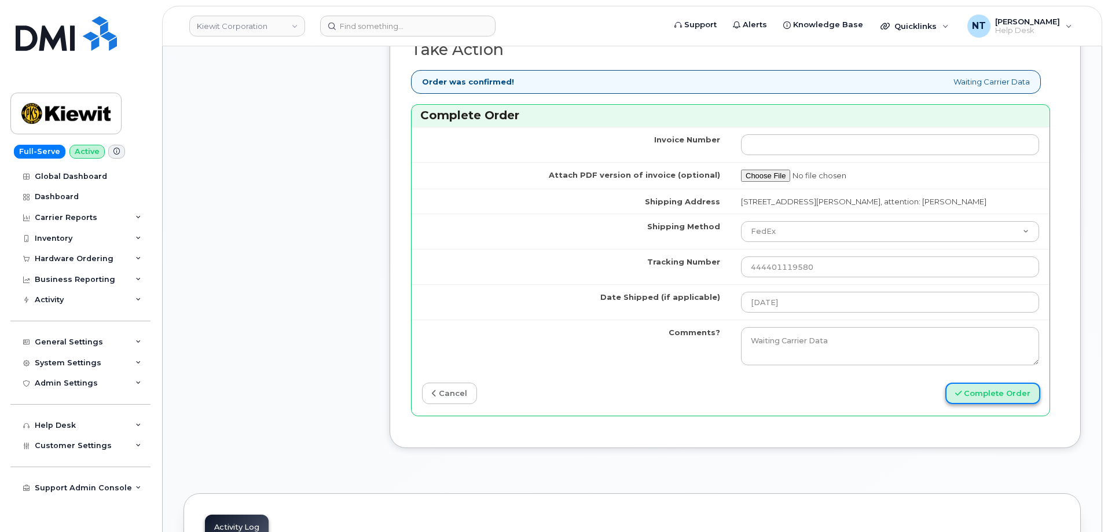
click at [1013, 392] on button "Complete Order" at bounding box center [992, 393] width 95 height 21
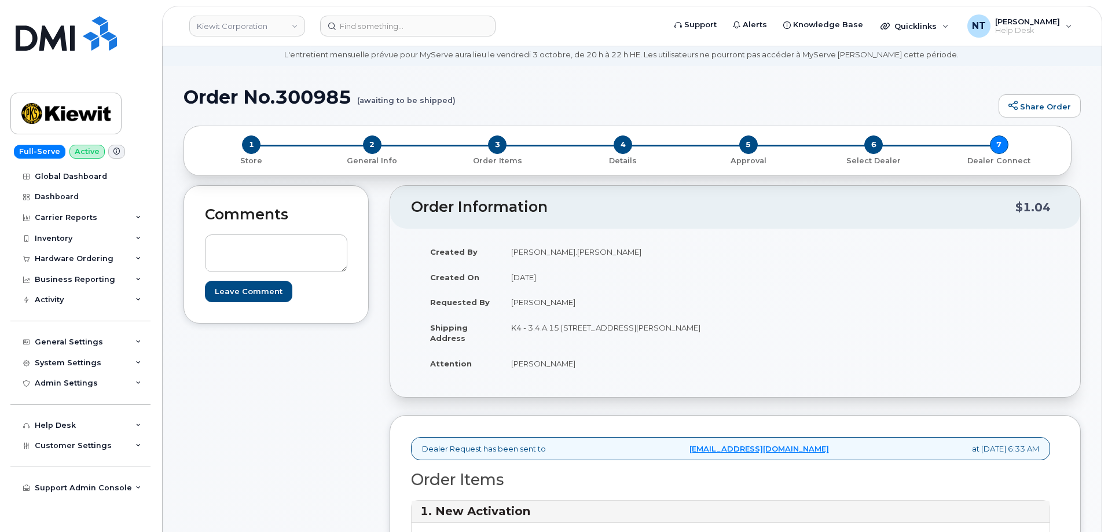
scroll to position [0, 0]
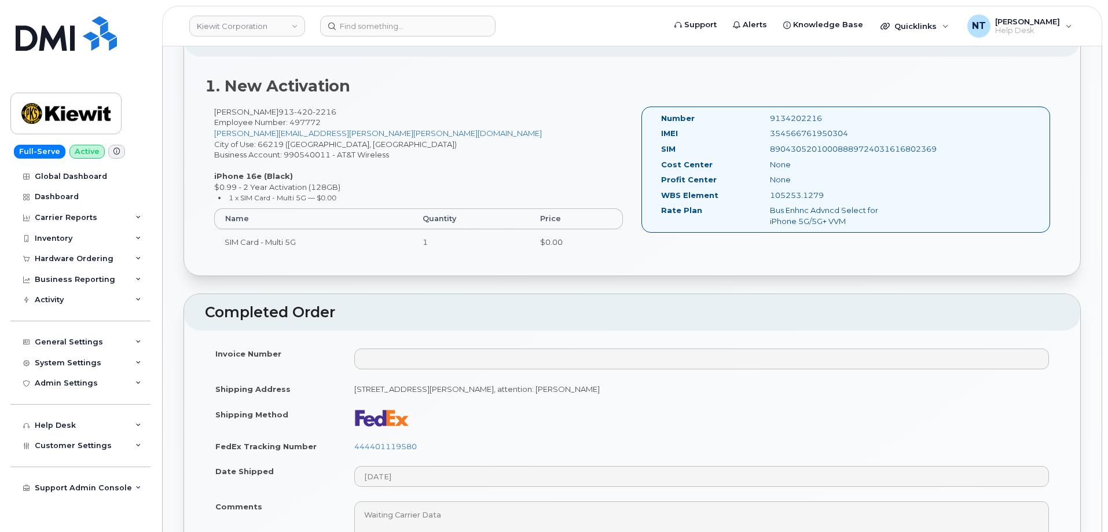
scroll to position [405, 0]
